Goal: Transaction & Acquisition: Purchase product/service

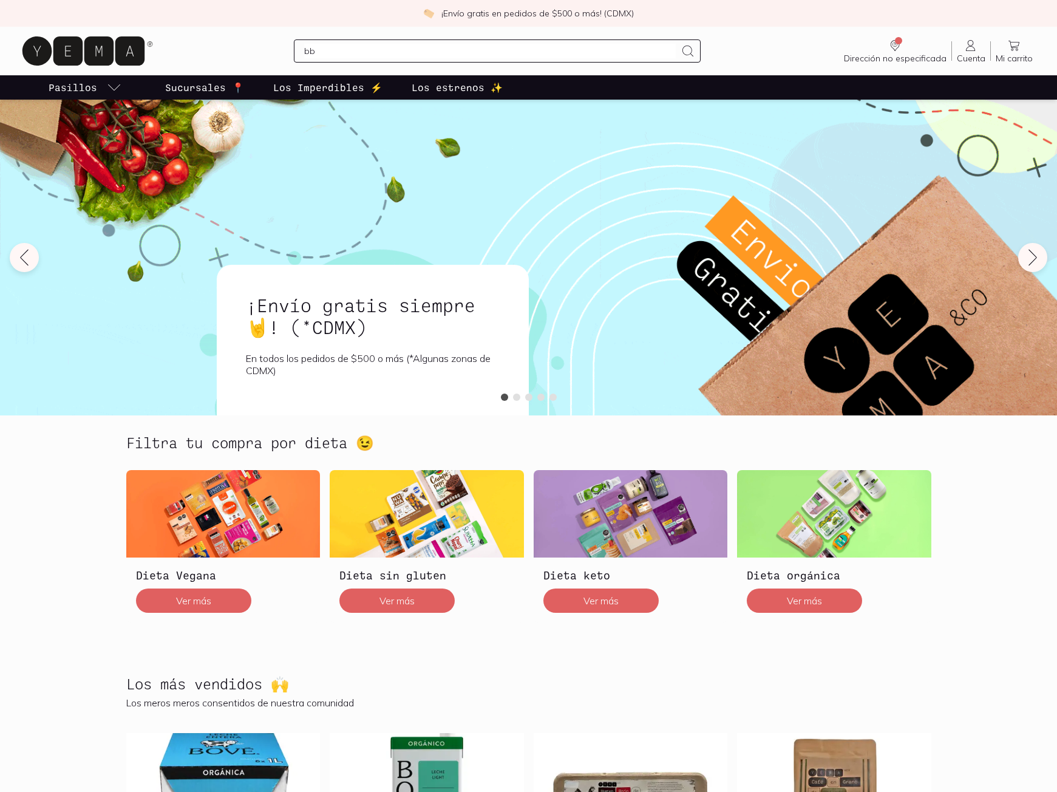
type input "bbq"
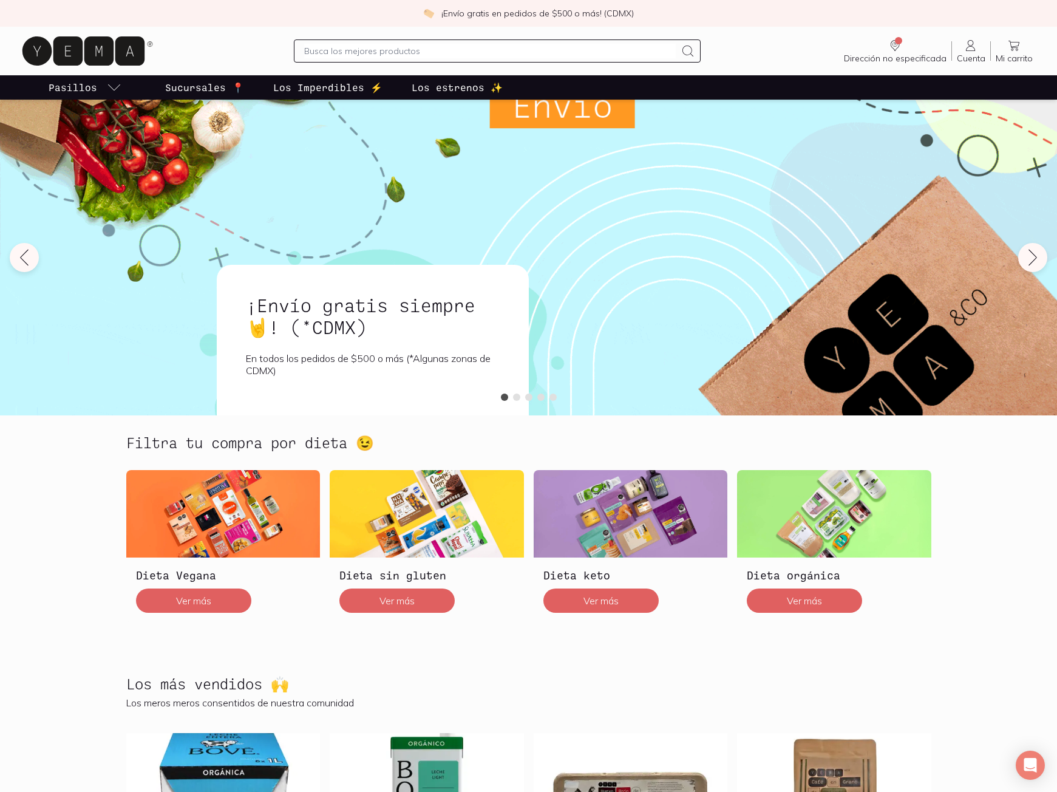
click at [571, 53] on input "text" at bounding box center [490, 51] width 372 height 15
type input "sin azucar"
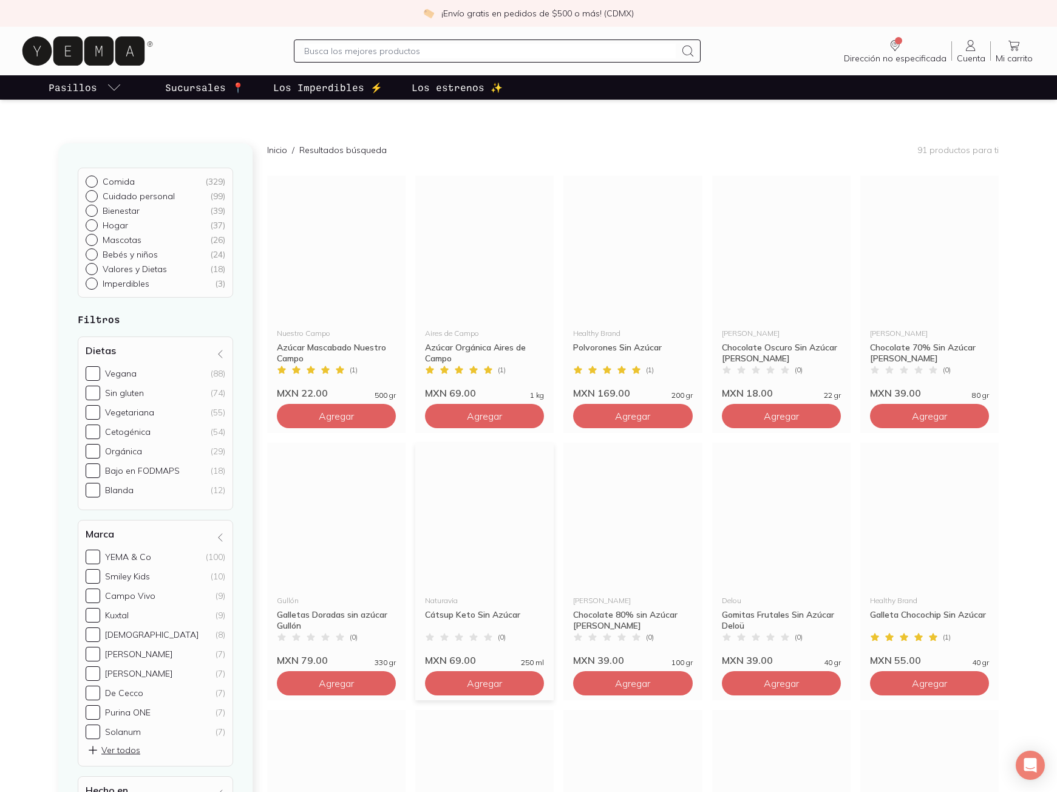
scroll to position [121, 0]
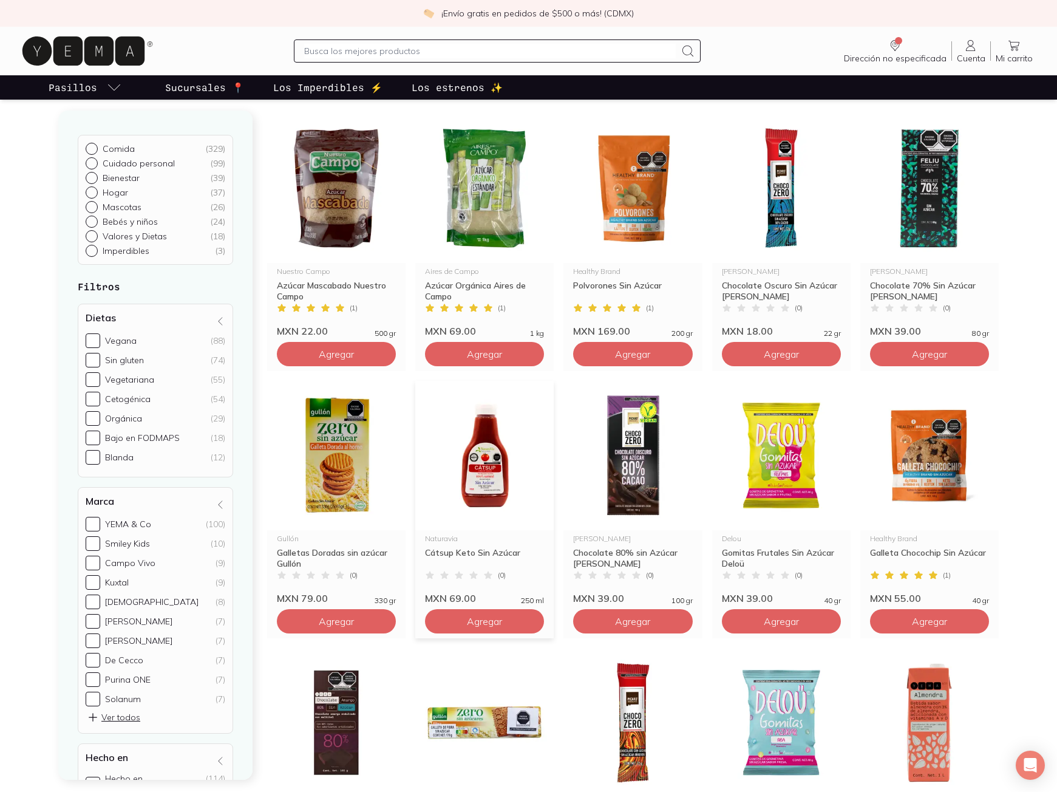
click at [479, 487] on img at bounding box center [484, 455] width 138 height 149
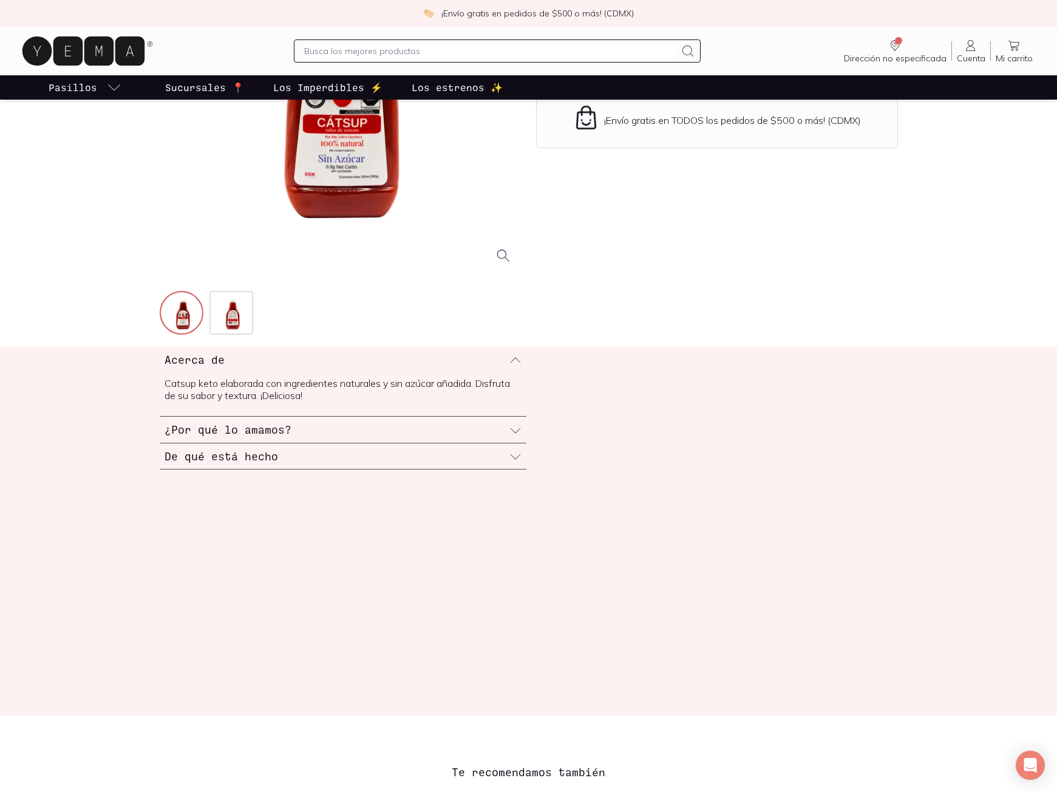
scroll to position [243, 0]
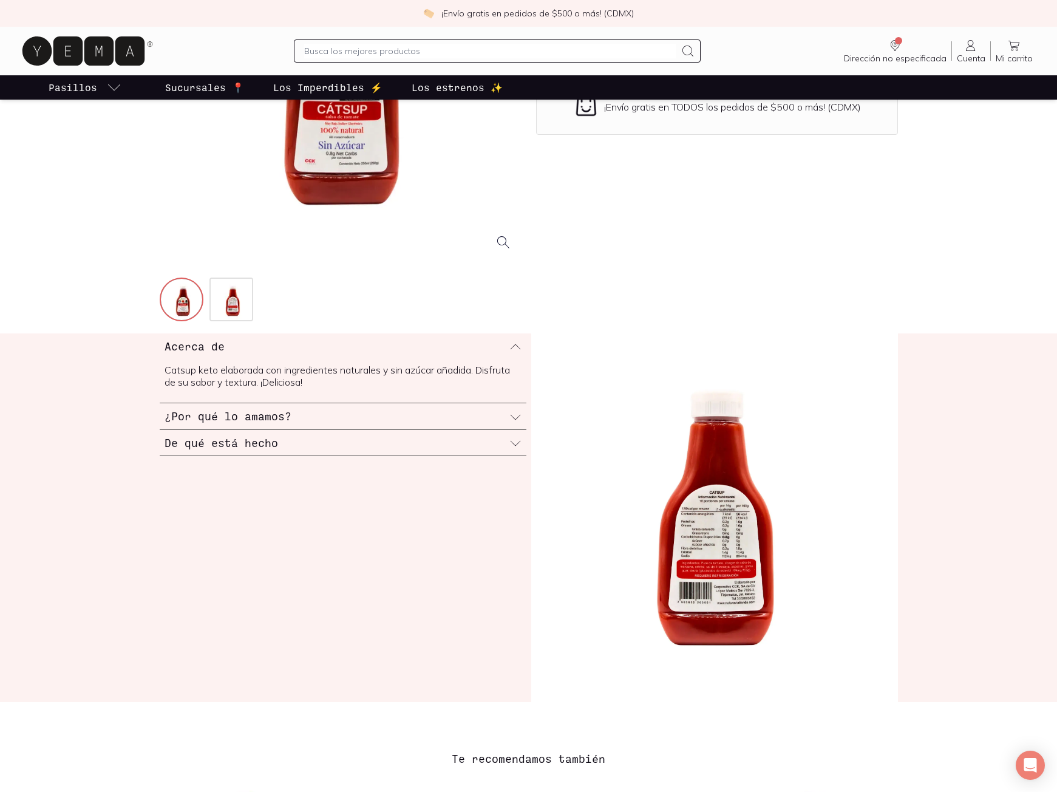
click at [514, 445] on icon at bounding box center [515, 443] width 12 height 12
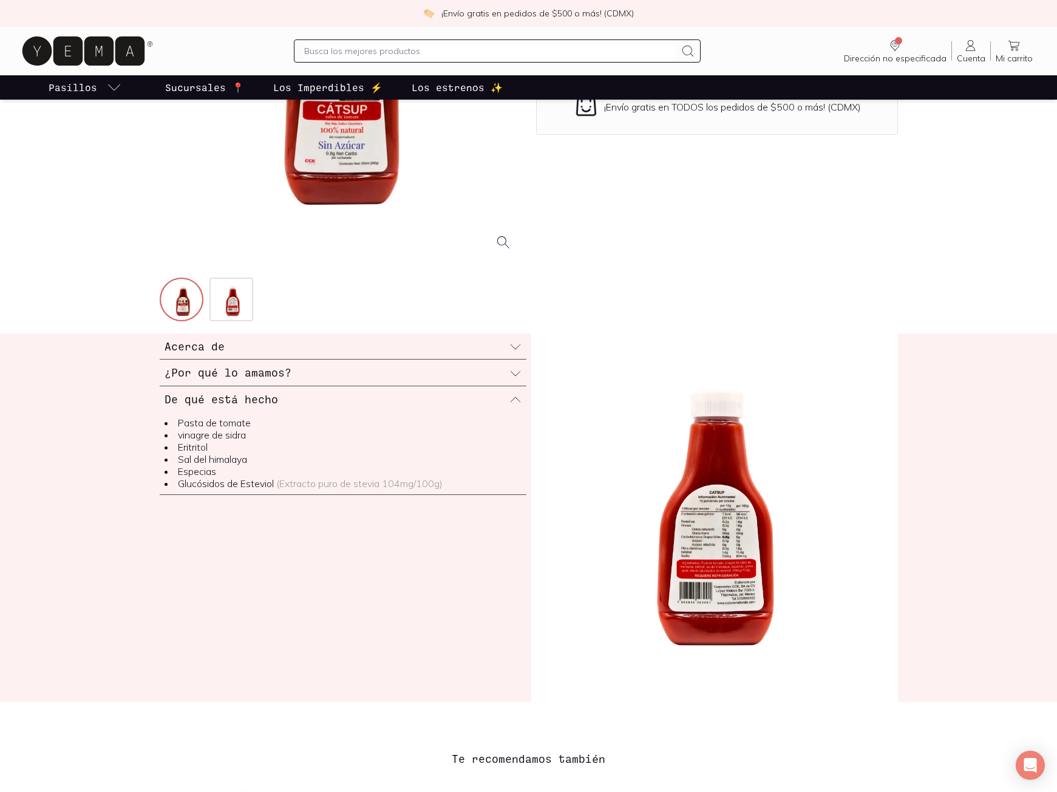
click at [682, 555] on img at bounding box center [714, 517] width 367 height 368
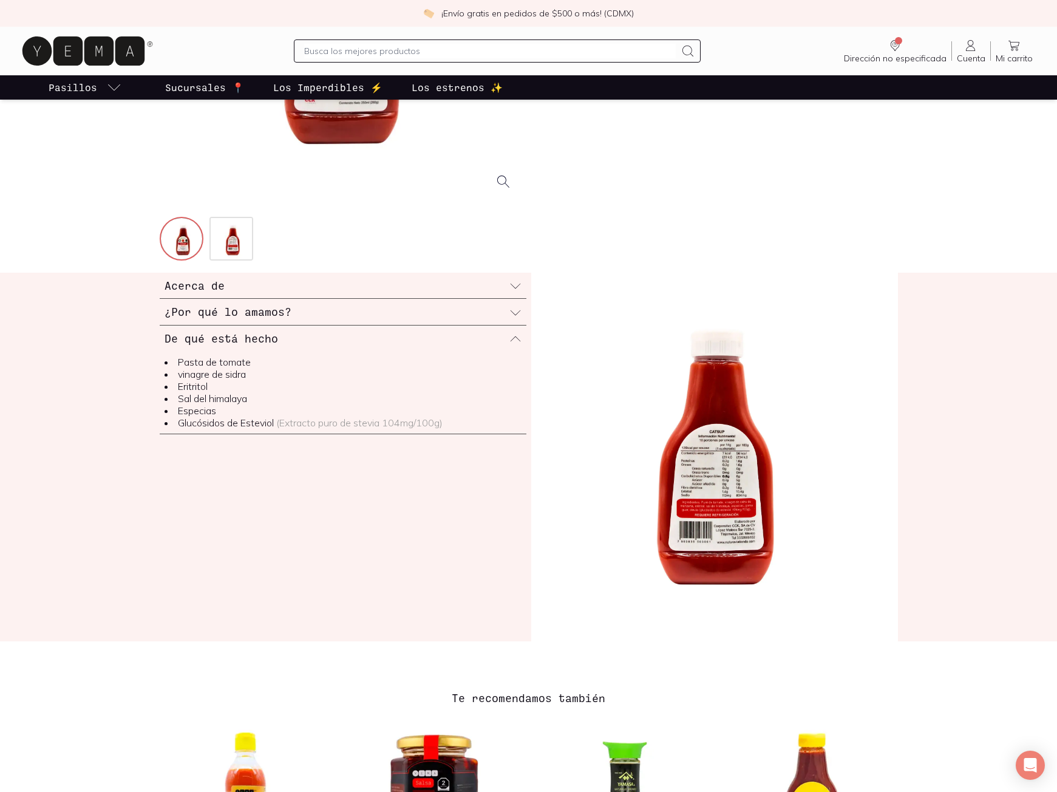
click at [734, 517] on img at bounding box center [714, 457] width 367 height 368
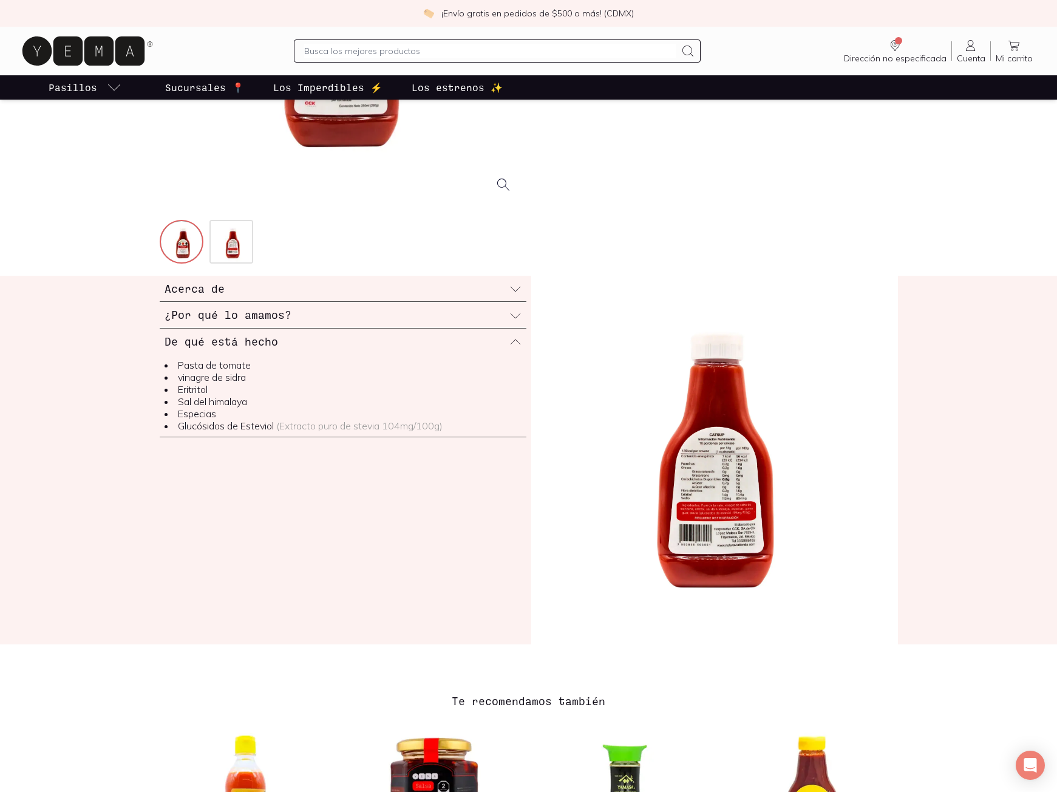
scroll to position [304, 0]
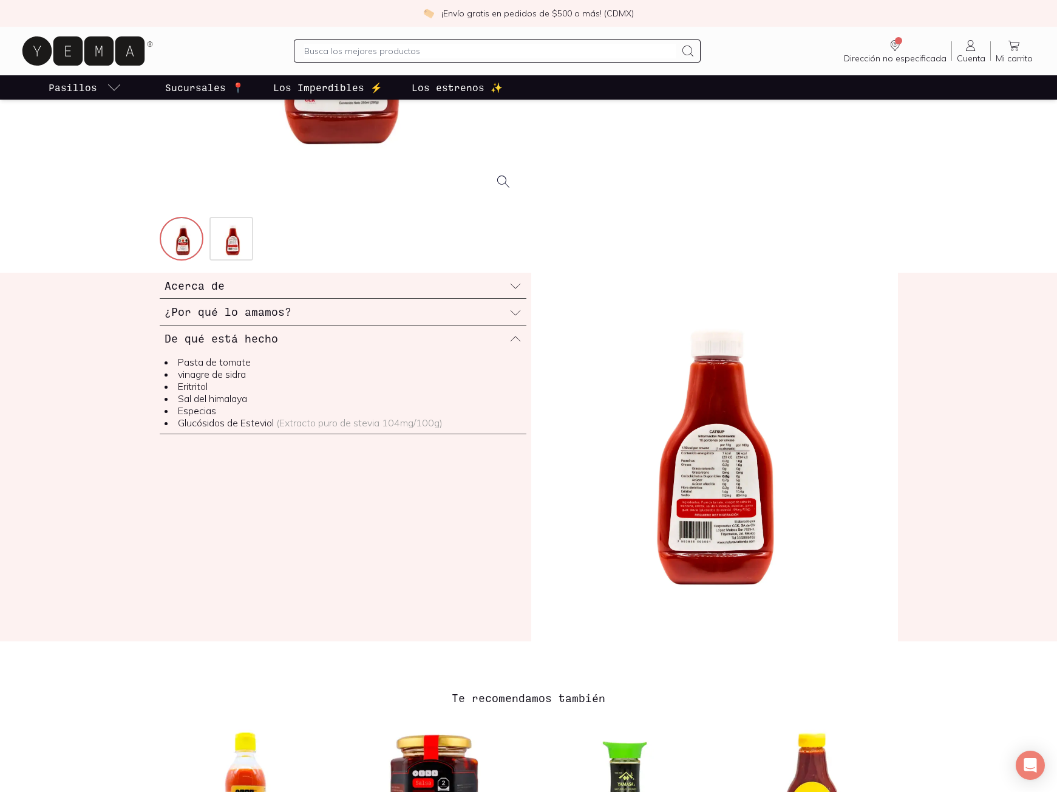
click at [717, 514] on img at bounding box center [714, 457] width 367 height 368
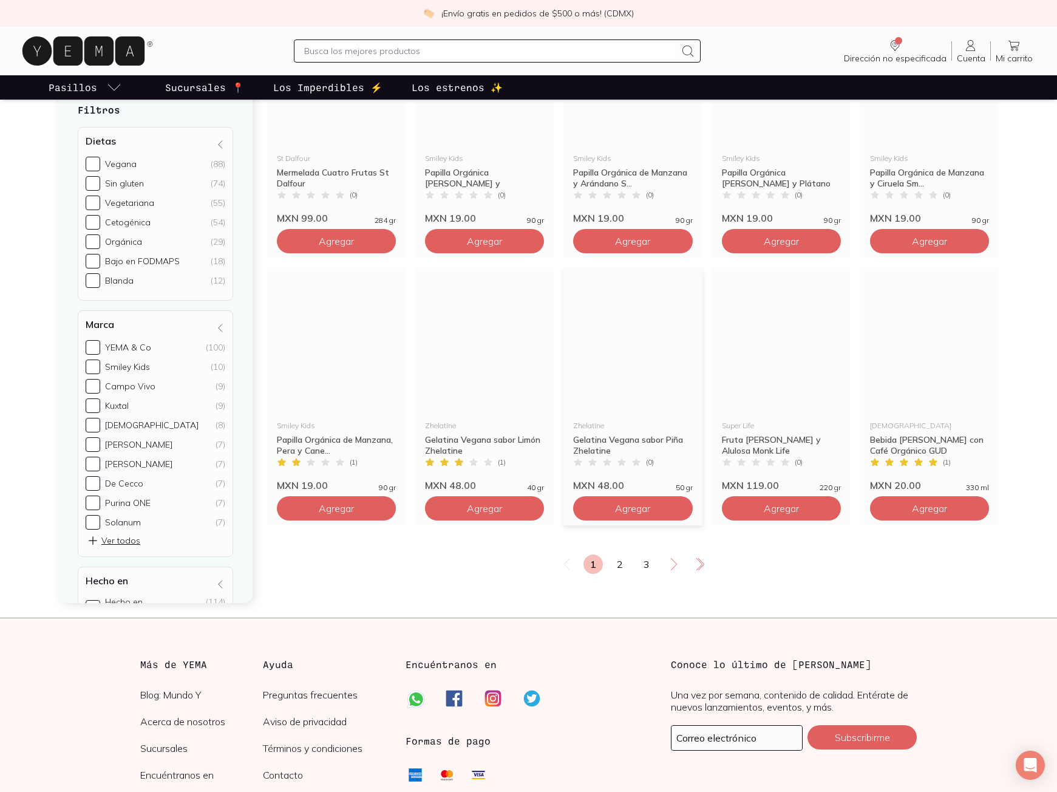
scroll to position [1882, 0]
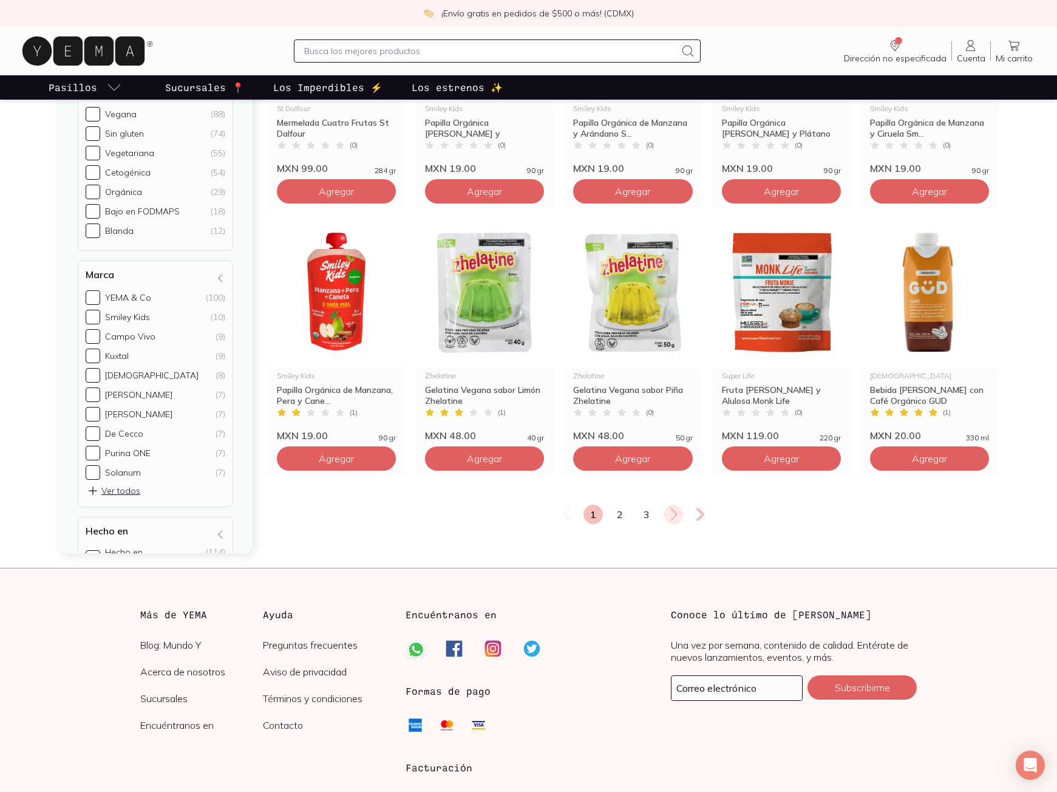
click at [677, 509] on icon at bounding box center [673, 514] width 15 height 15
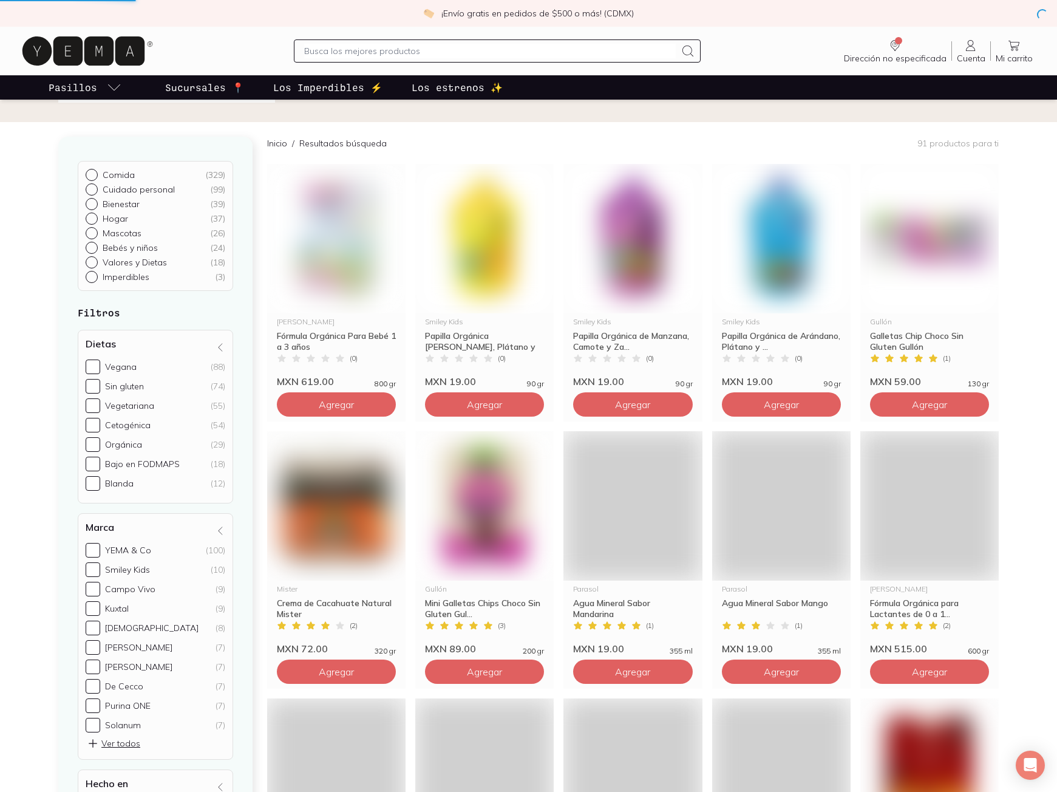
scroll to position [0, 0]
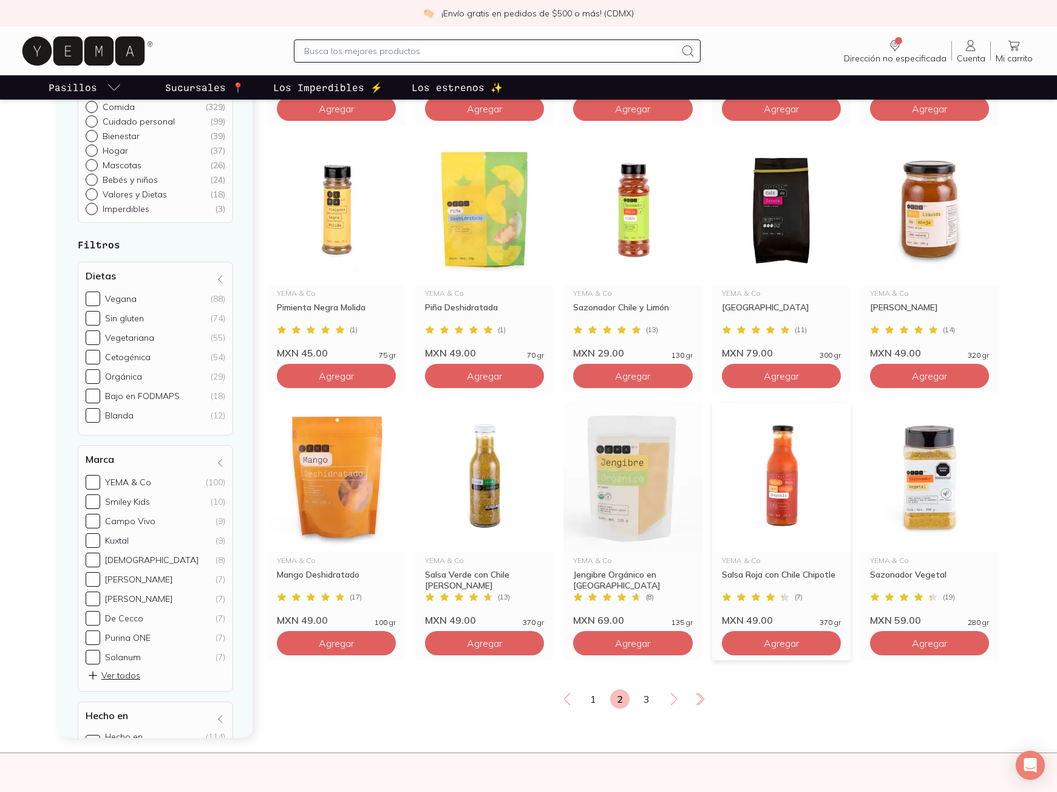
scroll to position [1700, 0]
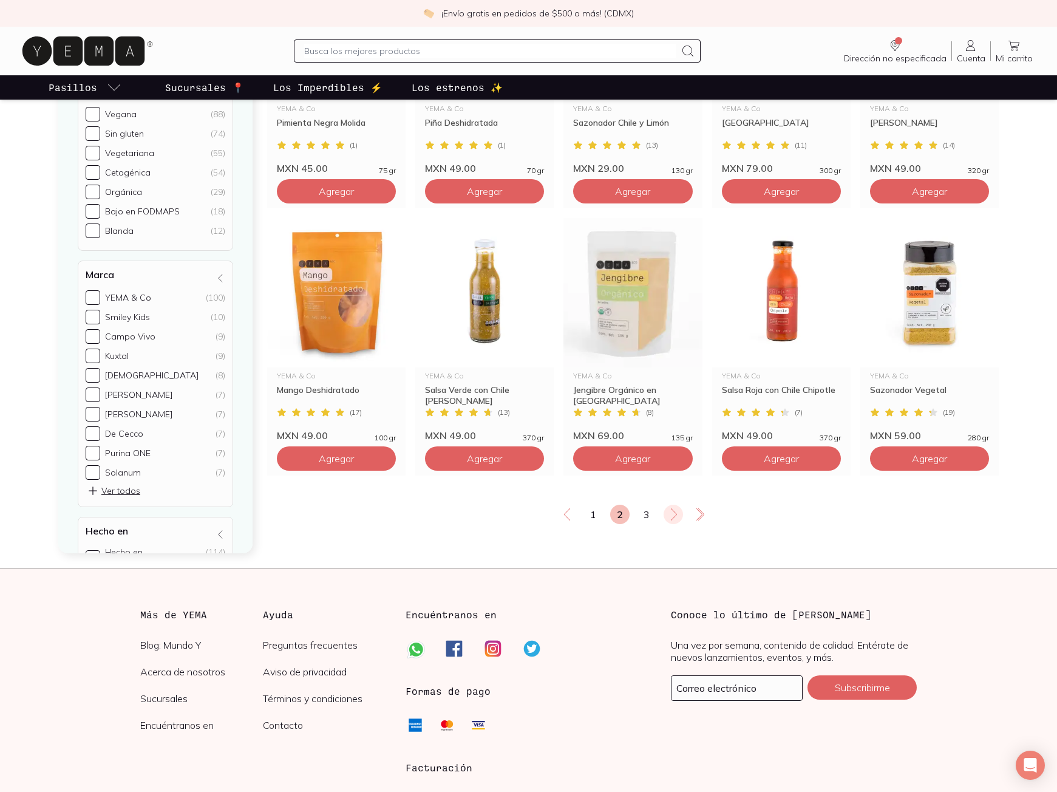
click at [671, 509] on icon at bounding box center [674, 514] width 6 height 12
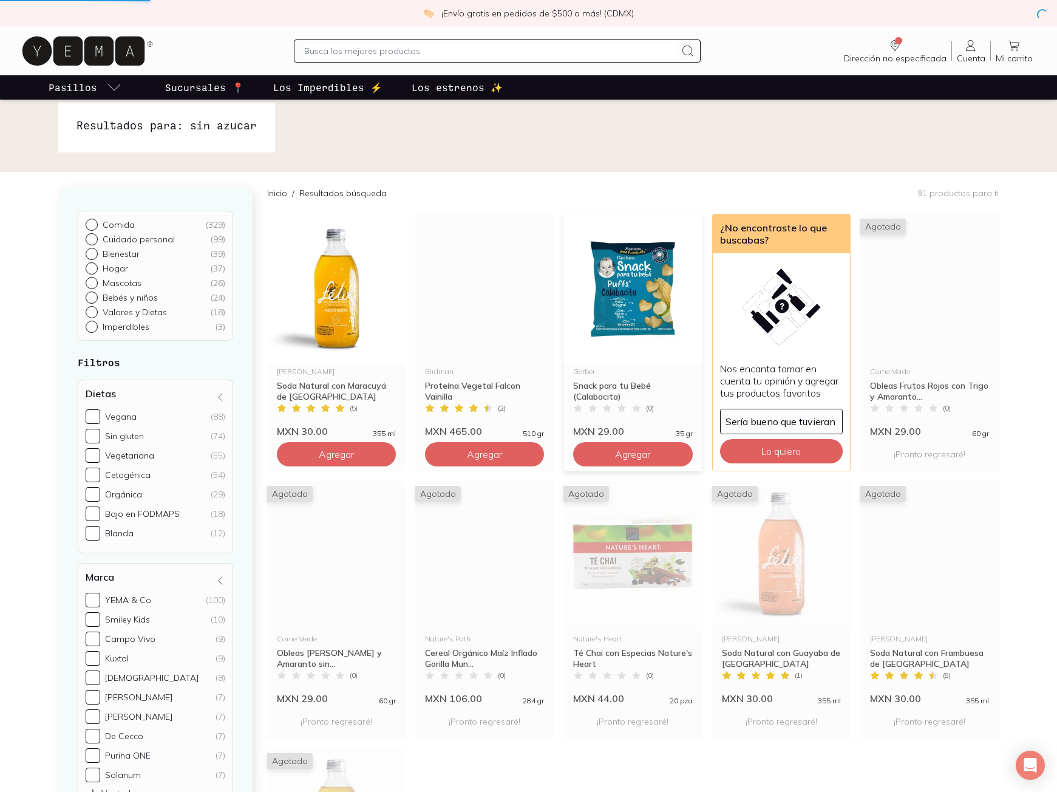
scroll to position [0, 0]
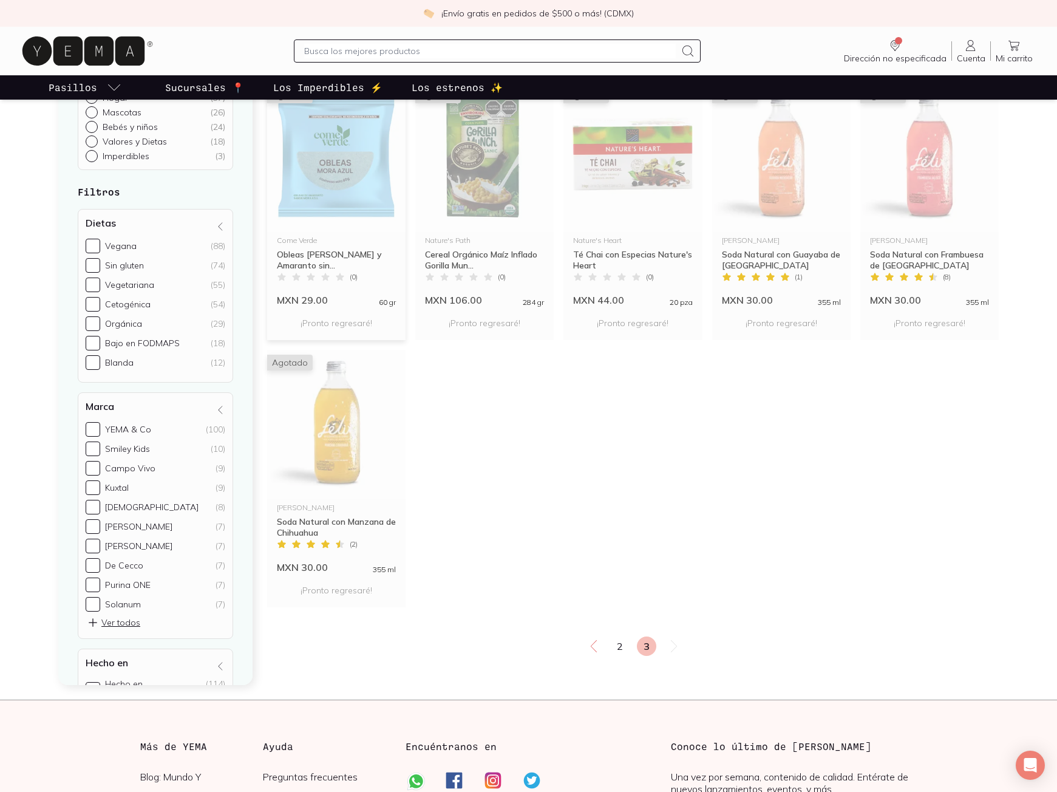
scroll to position [364, 0]
